Goal: Communication & Community: Answer question/provide support

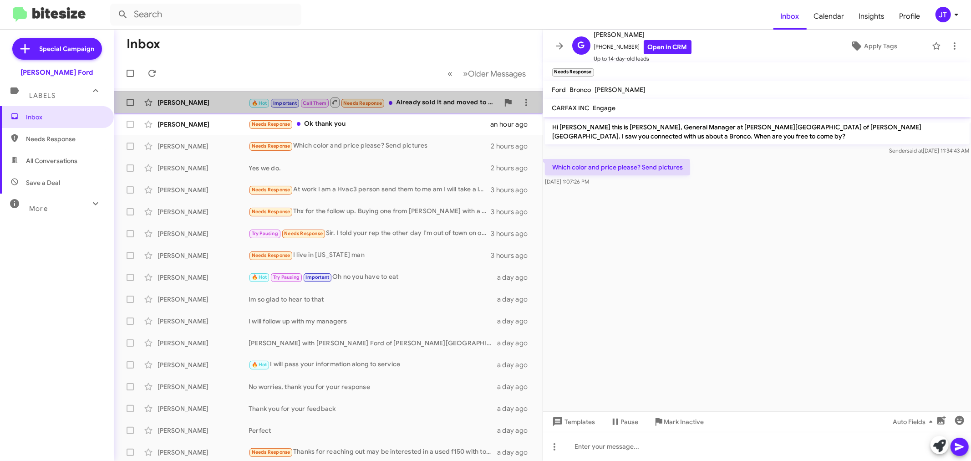
click at [421, 103] on div "🔥 Hot Important Call Them Needs Response Already sold it and moved to [GEOGRAPH…" at bounding box center [374, 102] width 250 height 11
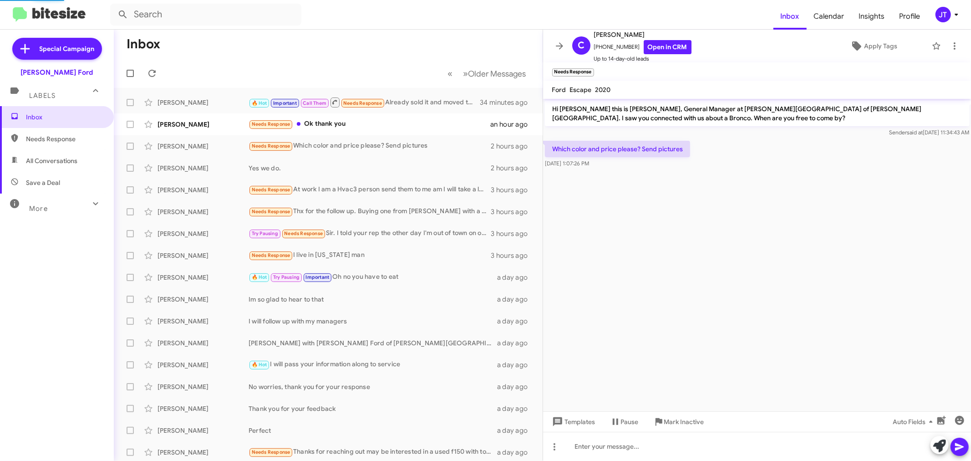
scroll to position [84, 0]
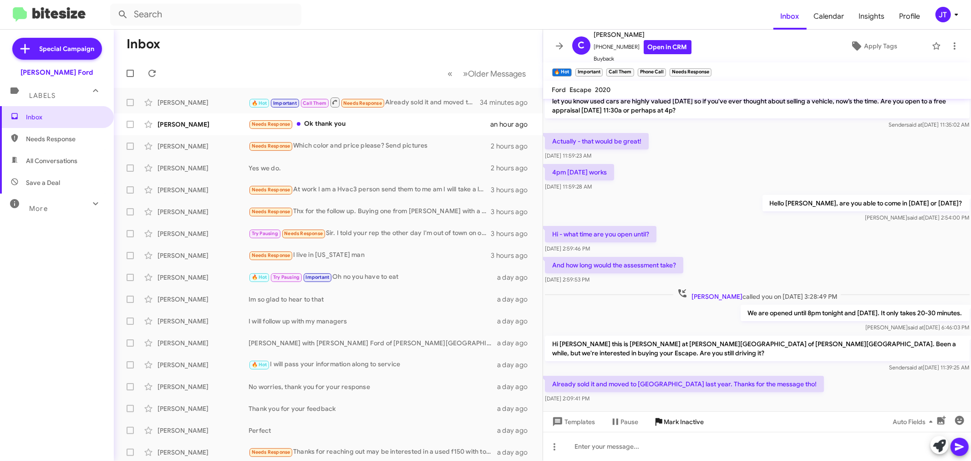
click at [667, 423] on span "Mark Inactive" at bounding box center [684, 421] width 40 height 16
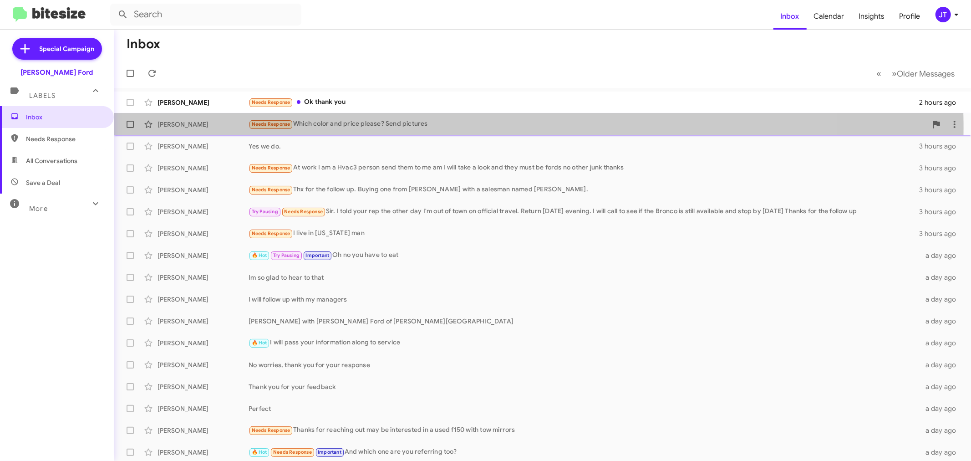
click at [380, 128] on div "Needs Response Which color and price please? Send pictures" at bounding box center [588, 124] width 679 height 10
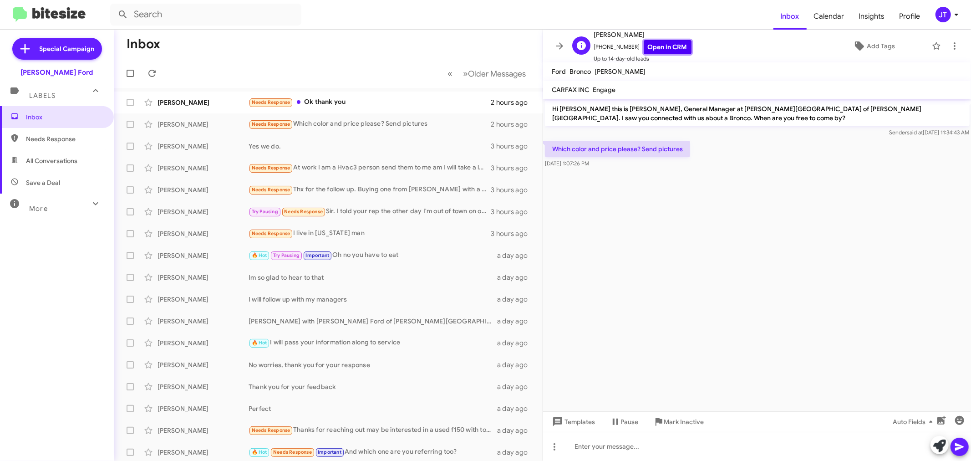
click at [644, 51] on link "Open in CRM" at bounding box center [668, 47] width 48 height 14
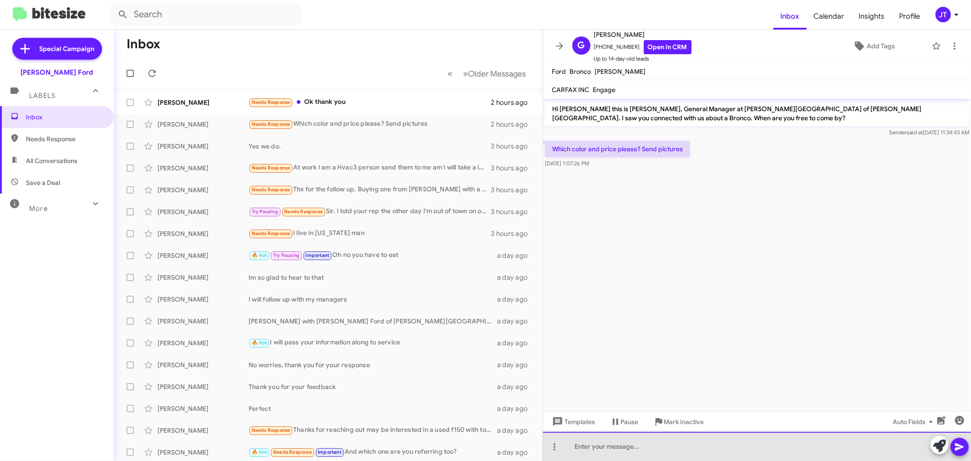
click at [675, 444] on div at bounding box center [757, 446] width 428 height 29
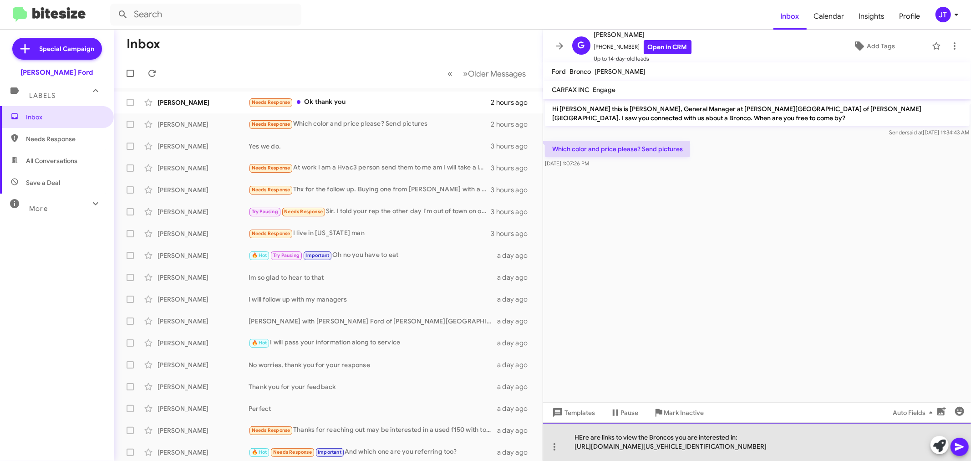
click at [583, 437] on div "HEre are links to view the Broncos you are interested in: [URL][DOMAIN_NAME][US…" at bounding box center [757, 442] width 428 height 38
click at [911, 443] on div "Here are links to view the Broncos you are interested in: [URL][DOMAIN_NAME][US…" at bounding box center [757, 442] width 428 height 38
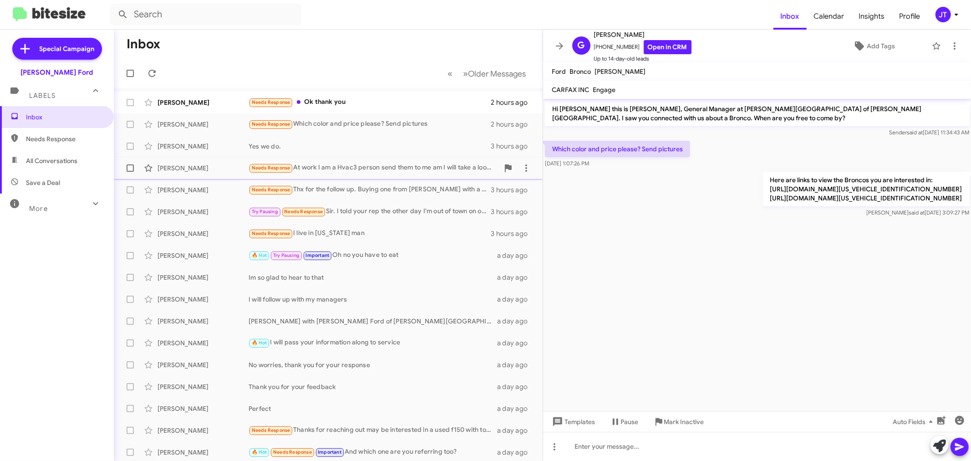
click at [426, 167] on div "Needs Response At work I am a Hvac3 person send them to me am I will take a loo…" at bounding box center [374, 168] width 250 height 10
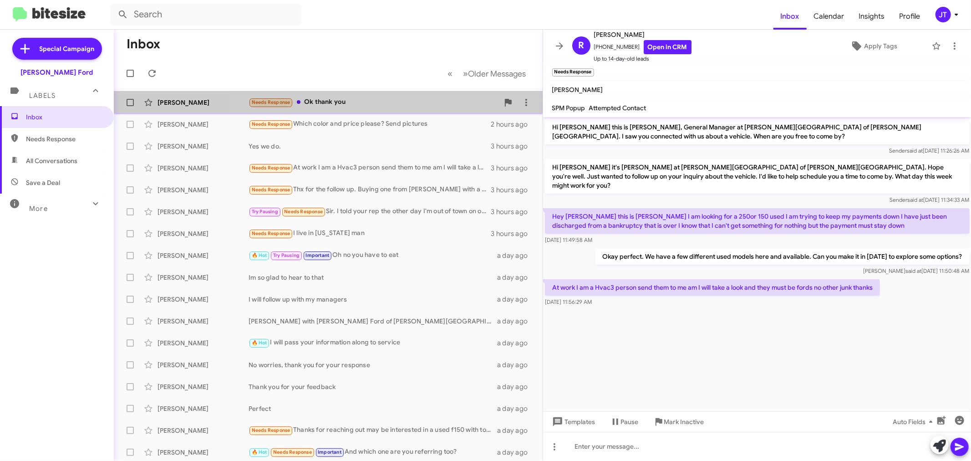
click at [371, 103] on div "Needs Response Ok thank you" at bounding box center [374, 102] width 250 height 10
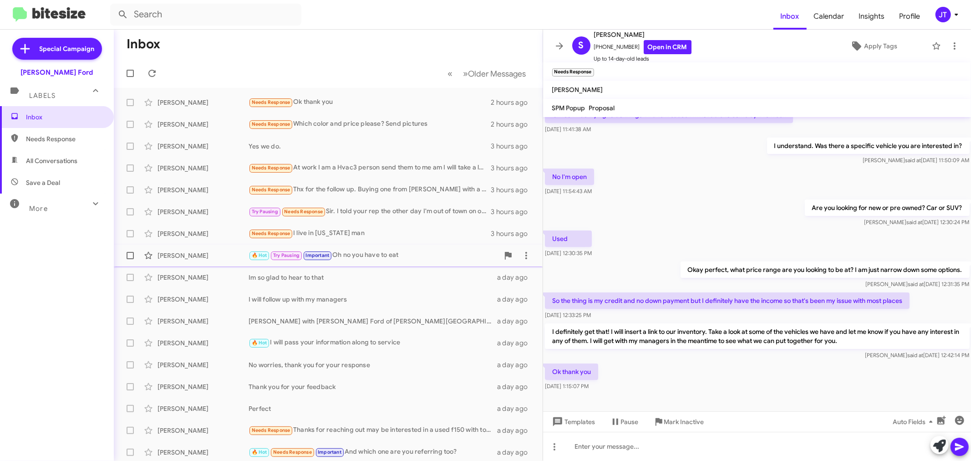
scroll to position [56, 0]
